Goal: Task Accomplishment & Management: Manage account settings

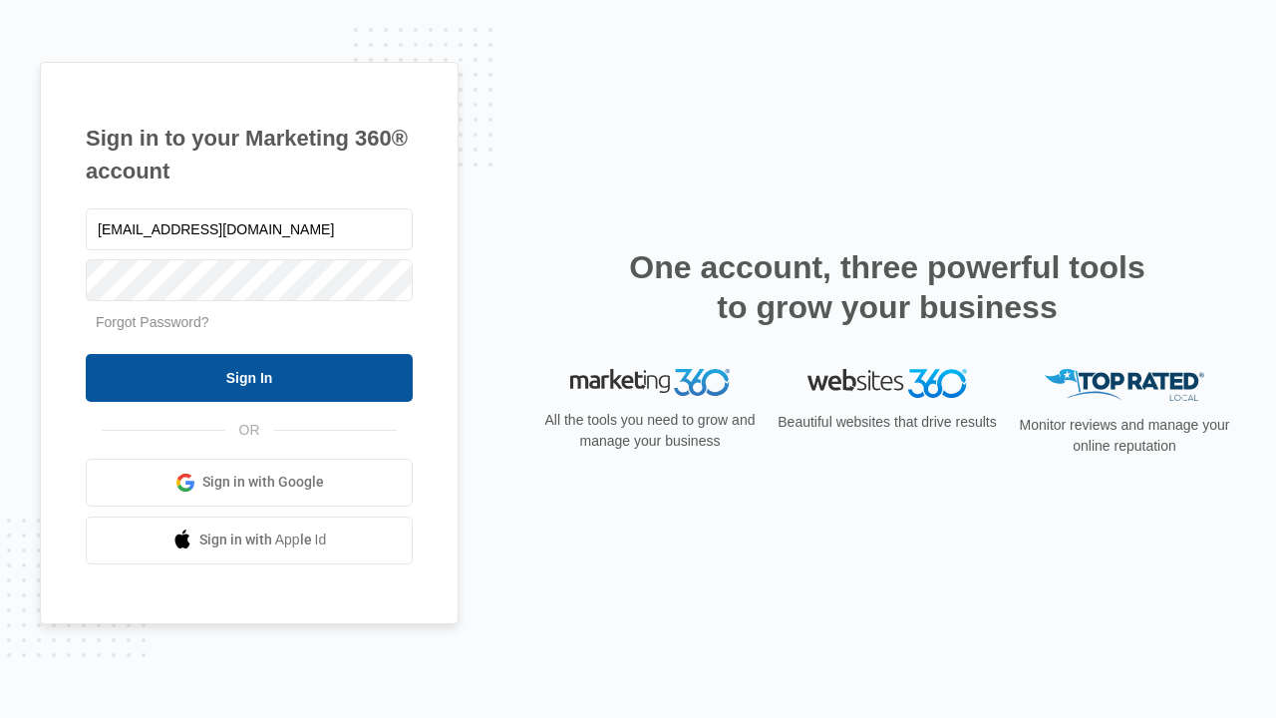
click at [249, 377] on input "Sign In" at bounding box center [249, 378] width 327 height 48
